Goal: Task Accomplishment & Management: Complete application form

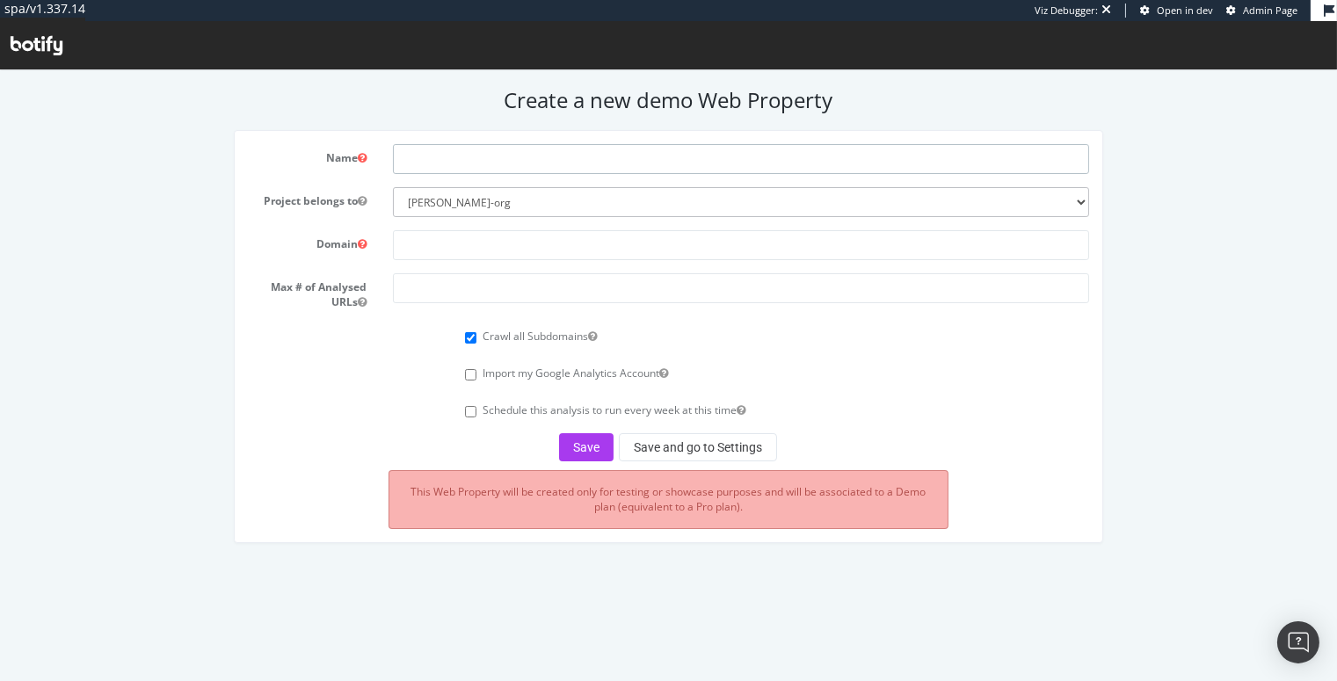
click at [421, 155] on input "text" at bounding box center [741, 159] width 696 height 30
type input "glossierdemo"
click at [451, 245] on input "text" at bounding box center [741, 245] width 696 height 30
paste input "www.glossier.com"
type input "www.glossier.com"
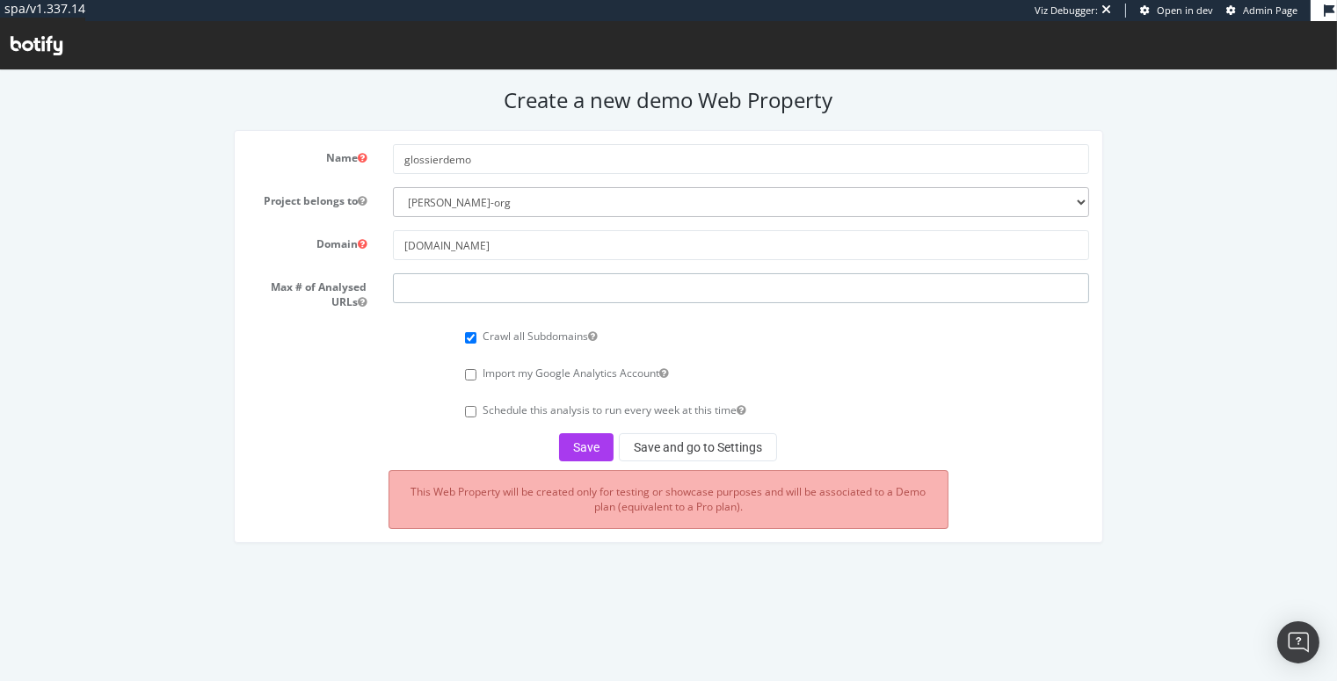
click at [411, 292] on input "number" at bounding box center [741, 288] width 696 height 30
type input "250000"
click at [579, 448] on button "Save" at bounding box center [586, 447] width 54 height 28
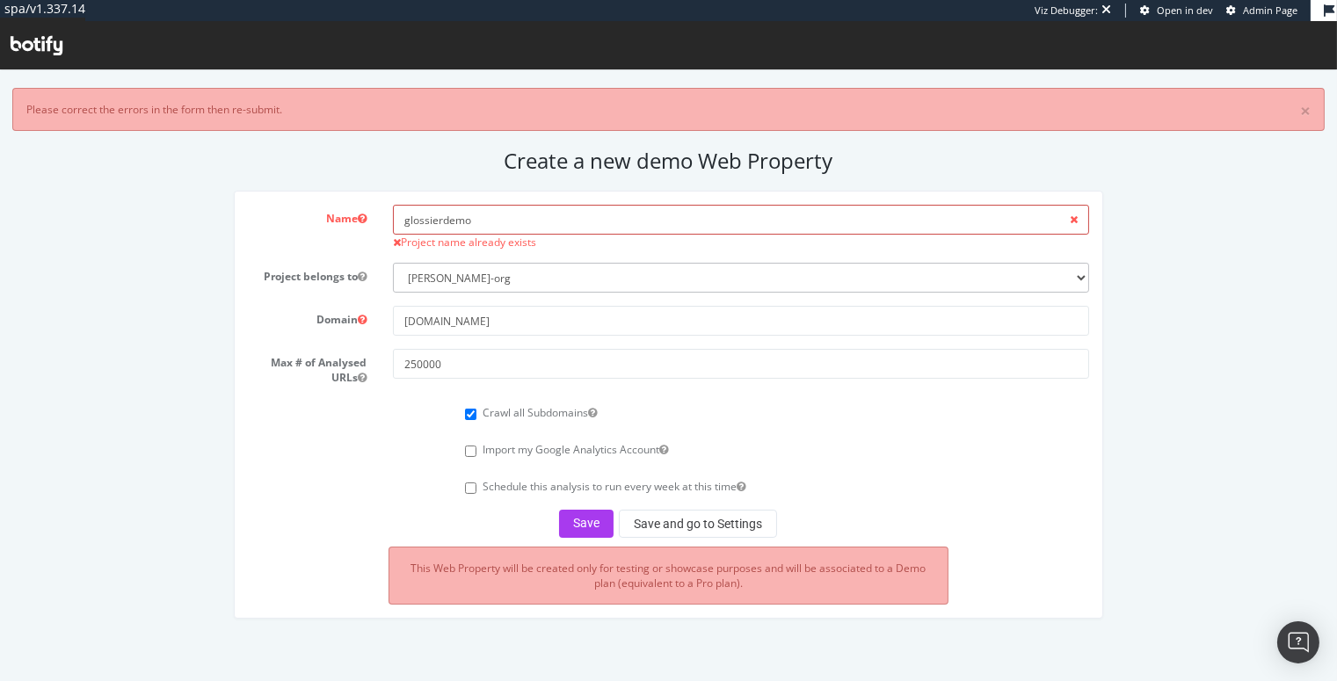
click at [507, 214] on input "glossierdemo" at bounding box center [741, 220] width 696 height 30
click at [674, 511] on button "Save and go to Settings" at bounding box center [698, 524] width 158 height 28
click at [499, 213] on input "glossierdemo" at bounding box center [741, 220] width 696 height 30
type input "glossierdemo1"
drag, startPoint x: 694, startPoint y: 519, endPoint x: 545, endPoint y: 516, distance: 149.5
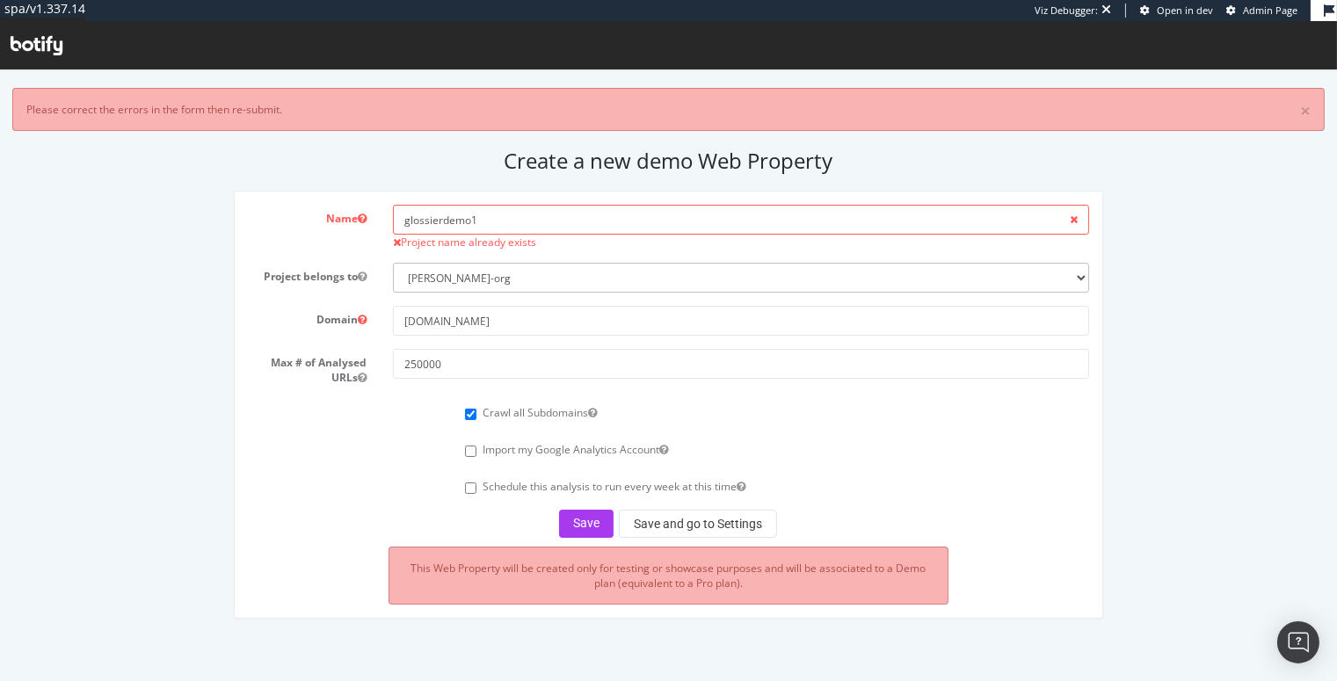
click at [545, 516] on div "Save Save and go to Settings" at bounding box center [668, 524] width 841 height 28
click at [587, 521] on button "Save" at bounding box center [586, 524] width 54 height 28
